Goal: Transaction & Acquisition: Download file/media

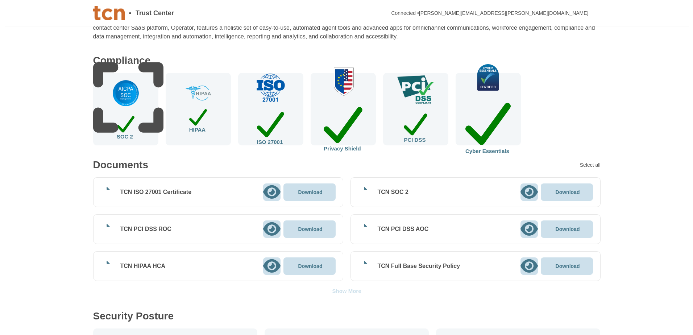
scroll to position [76, 0]
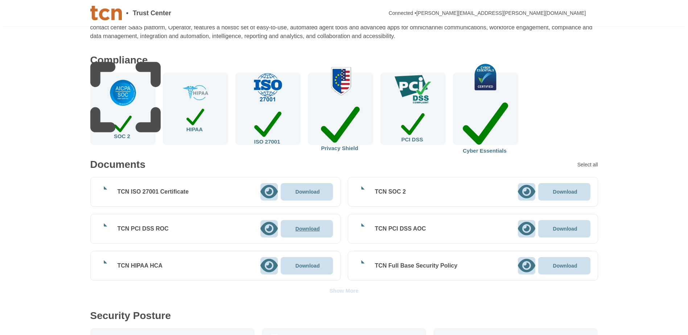
click at [307, 231] on p "Download" at bounding box center [307, 228] width 24 height 5
click at [569, 228] on p "Download" at bounding box center [565, 228] width 24 height 5
click at [415, 120] on div "PCI DSS" at bounding box center [412, 108] width 65 height 72
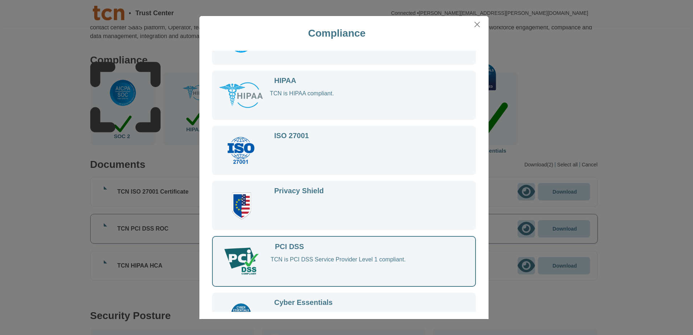
scroll to position [65, 0]
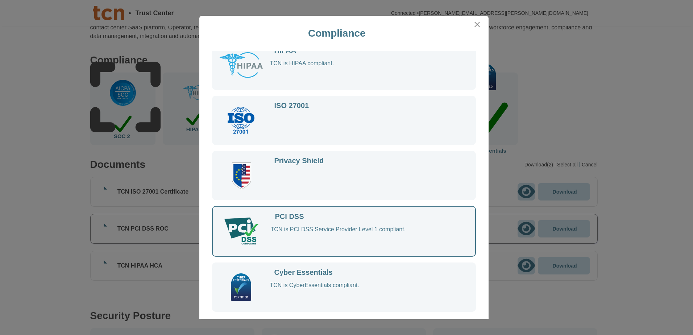
click at [390, 232] on div "TCN is PCI DSS Service Provider Level 1 compliant." at bounding box center [366, 238] width 190 height 24
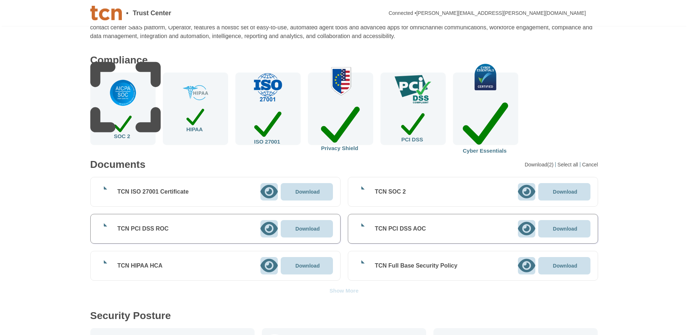
click at [348, 90] on img at bounding box center [340, 80] width 42 height 29
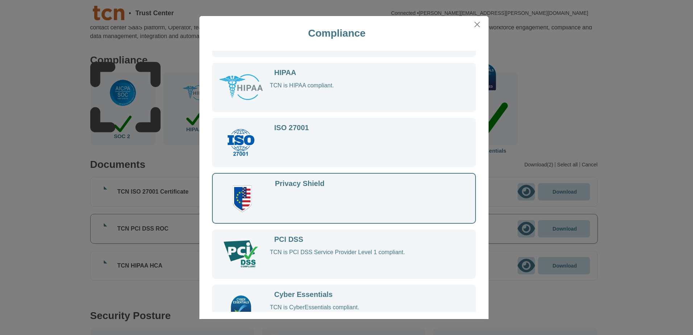
scroll to position [65, 0]
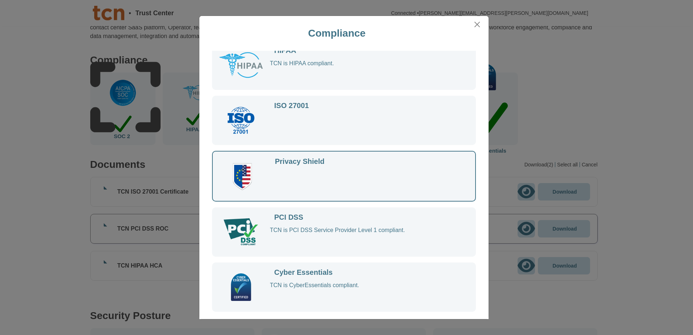
click at [337, 159] on div "Privacy Shield" at bounding box center [361, 176] width 181 height 36
click at [310, 163] on div "Privacy Shield" at bounding box center [300, 161] width 50 height 7
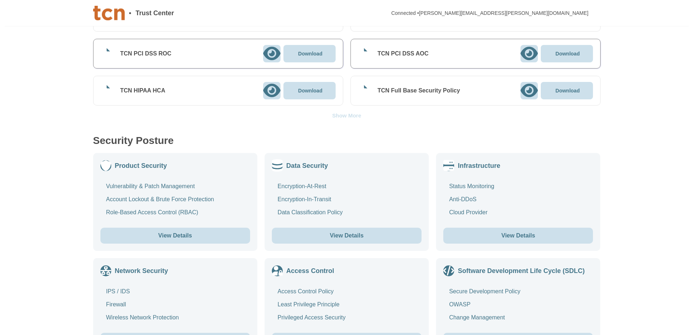
scroll to position [251, 0]
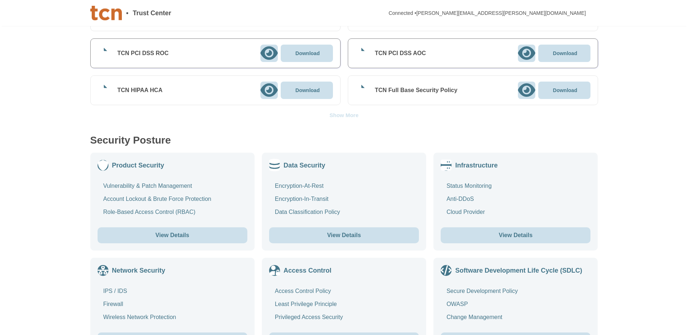
click at [347, 236] on button "View Details" at bounding box center [344, 235] width 150 height 16
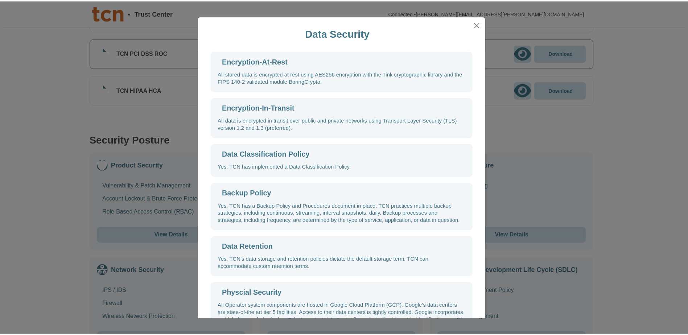
scroll to position [27, 0]
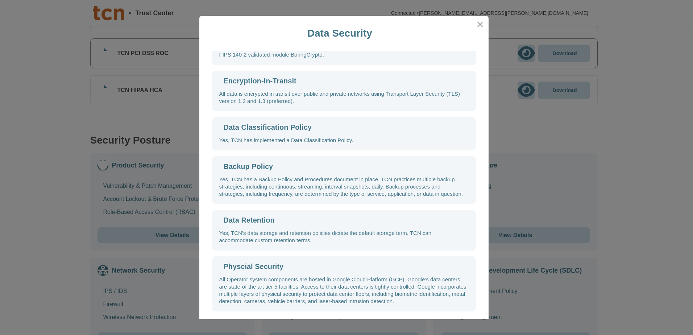
click at [245, 226] on div "Data Retention Yes, TCN’s data storage and retention policies dictate the defau…" at bounding box center [344, 230] width 264 height 41
click at [0, 242] on html "• Trust Center Connected • [PERSON_NAME][EMAIL_ADDRESS][PERSON_NAME][DOMAIN_NAM…" at bounding box center [346, 286] width 693 height 1074
click at [50, 236] on div "Data Security Encryption-At-Rest All stored data is encrypted at rest using AES…" at bounding box center [346, 167] width 693 height 335
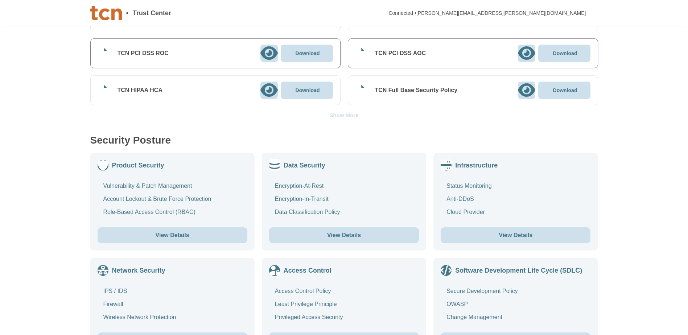
click at [350, 113] on div "Show More" at bounding box center [343, 114] width 29 height 5
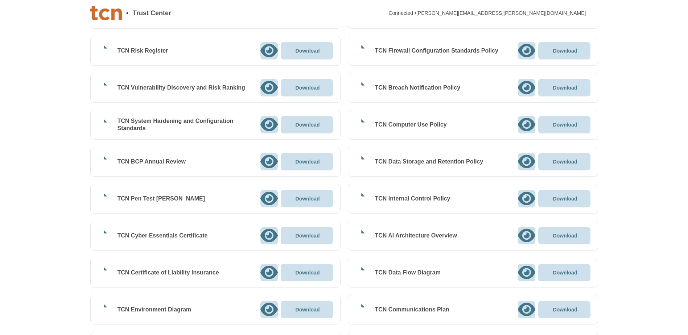
scroll to position [920, 0]
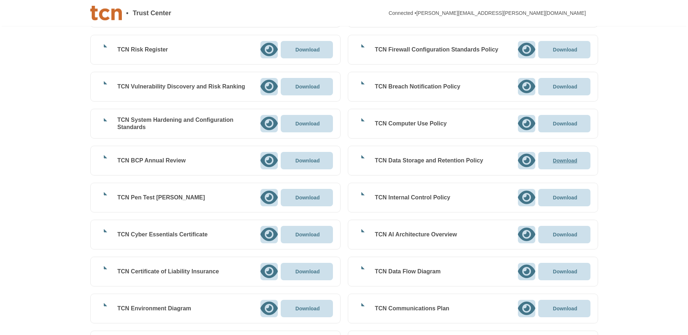
click at [560, 159] on p "Download" at bounding box center [565, 160] width 24 height 5
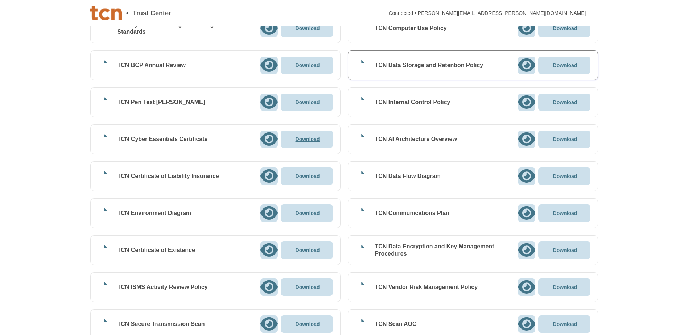
scroll to position [1016, 0]
click at [567, 249] on p "Download" at bounding box center [565, 249] width 24 height 5
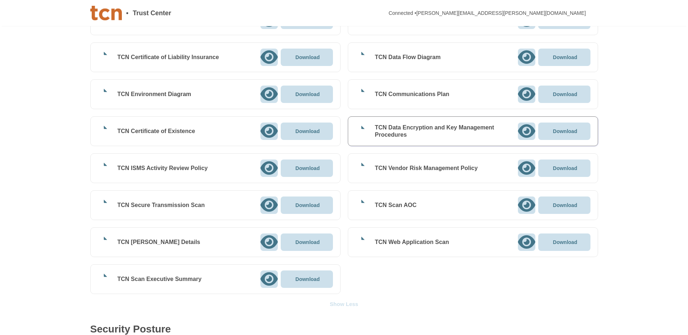
scroll to position [1135, 0]
click at [308, 94] on p "Download" at bounding box center [307, 93] width 24 height 5
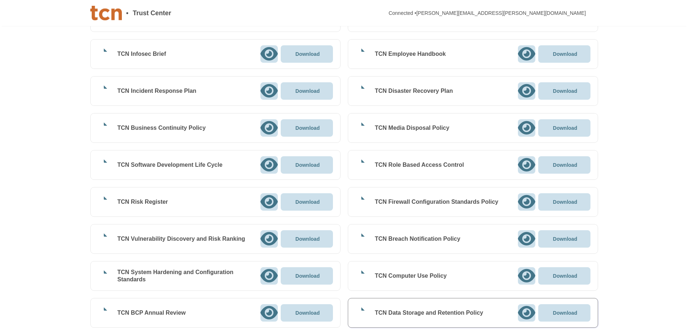
scroll to position [767, 0]
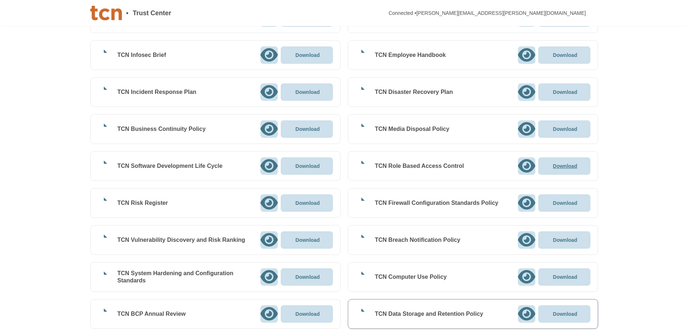
click at [576, 166] on p "Download" at bounding box center [565, 165] width 24 height 5
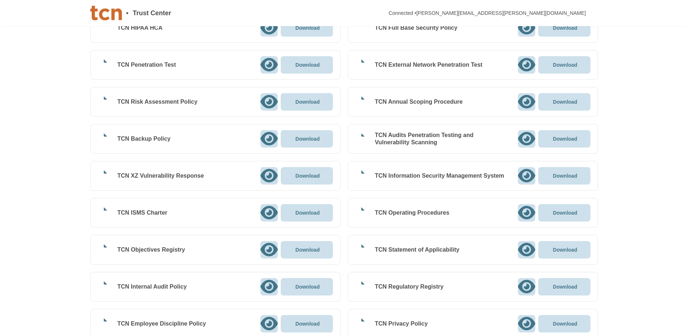
scroll to position [314, 0]
